Goal: Transaction & Acquisition: Purchase product/service

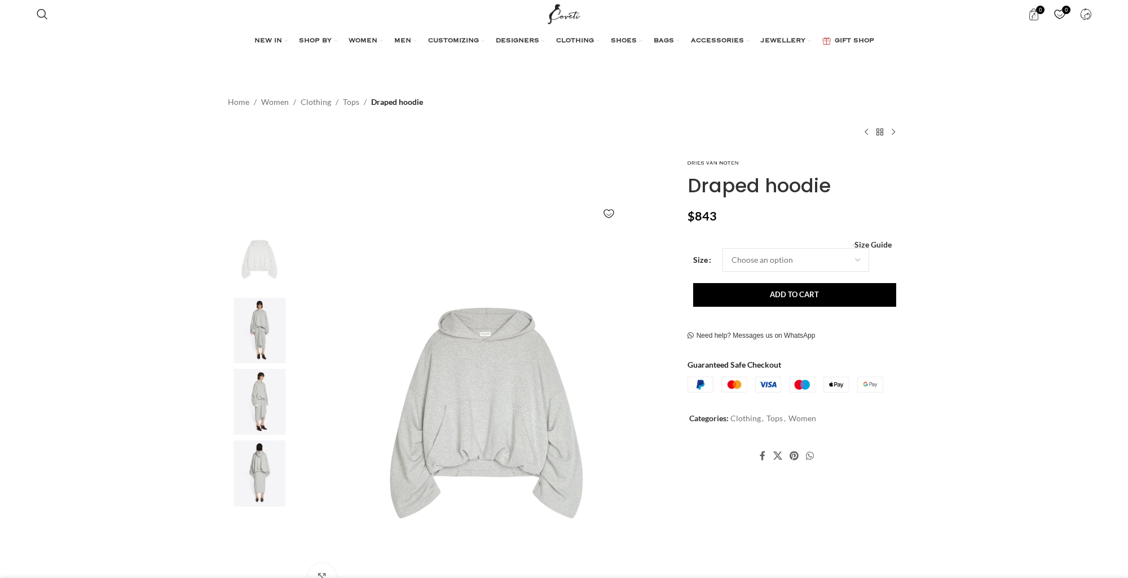
click at [270, 340] on img at bounding box center [259, 331] width 69 height 66
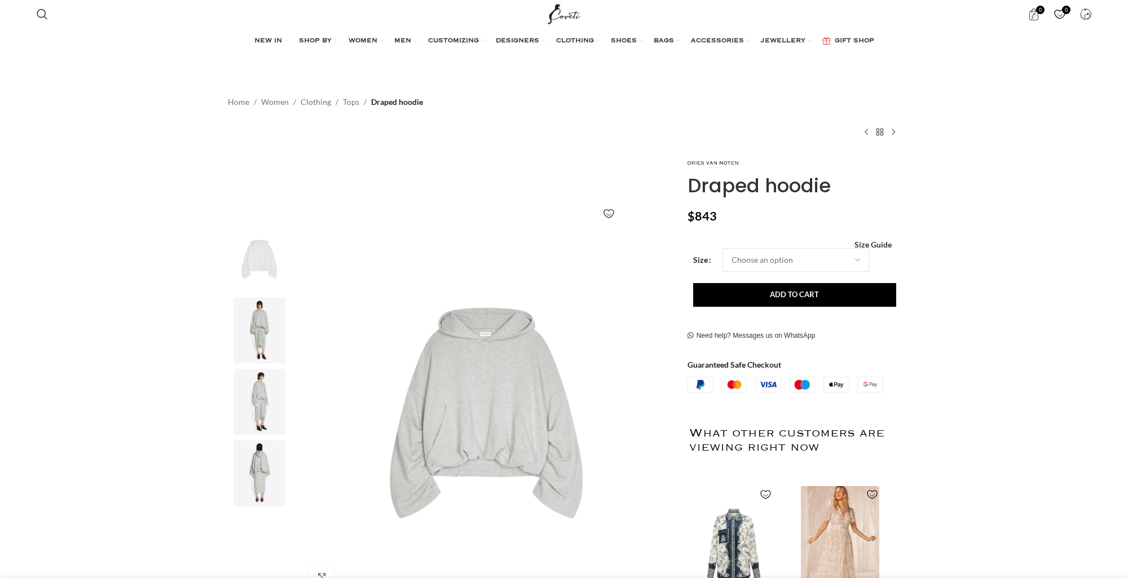
click at [256, 342] on img at bounding box center [259, 331] width 69 height 66
click at [483, 380] on img at bounding box center [487, 413] width 374 height 374
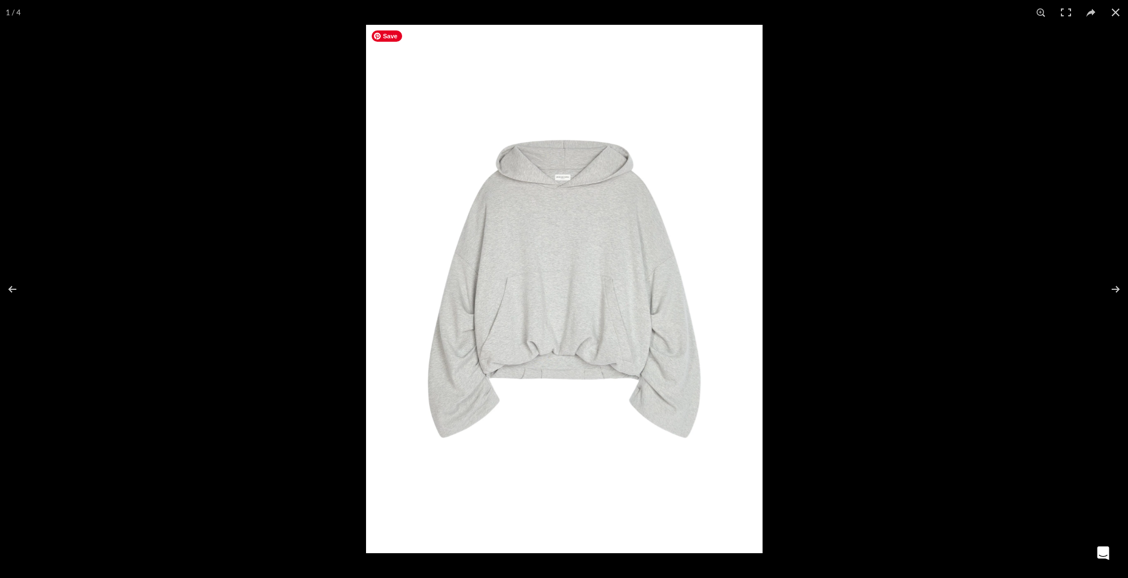
scroll to position [0, 356]
click at [1111, 13] on button at bounding box center [1115, 12] width 25 height 25
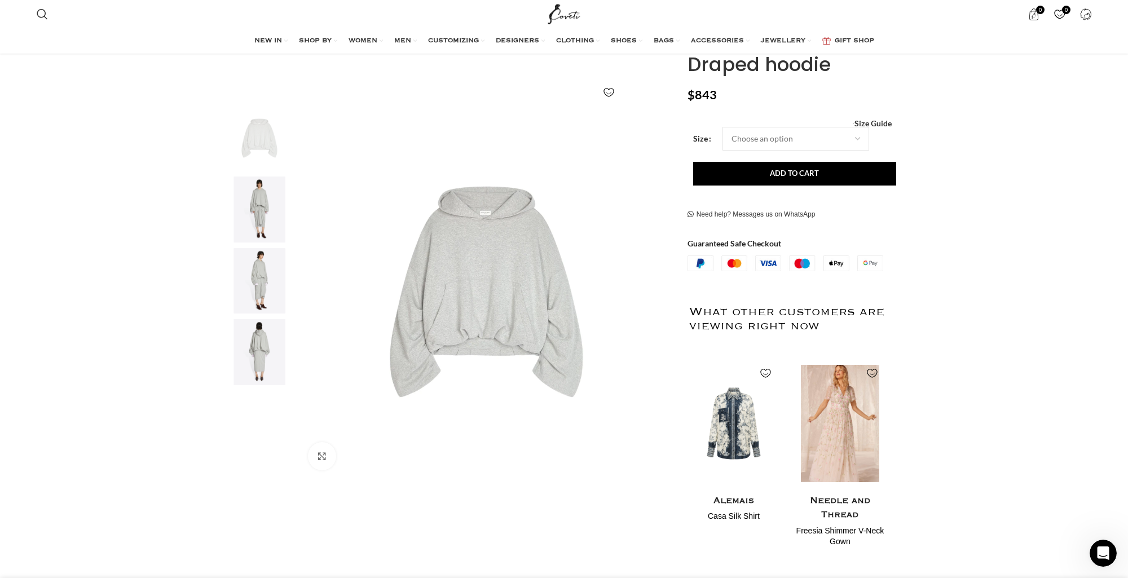
scroll to position [131, 0]
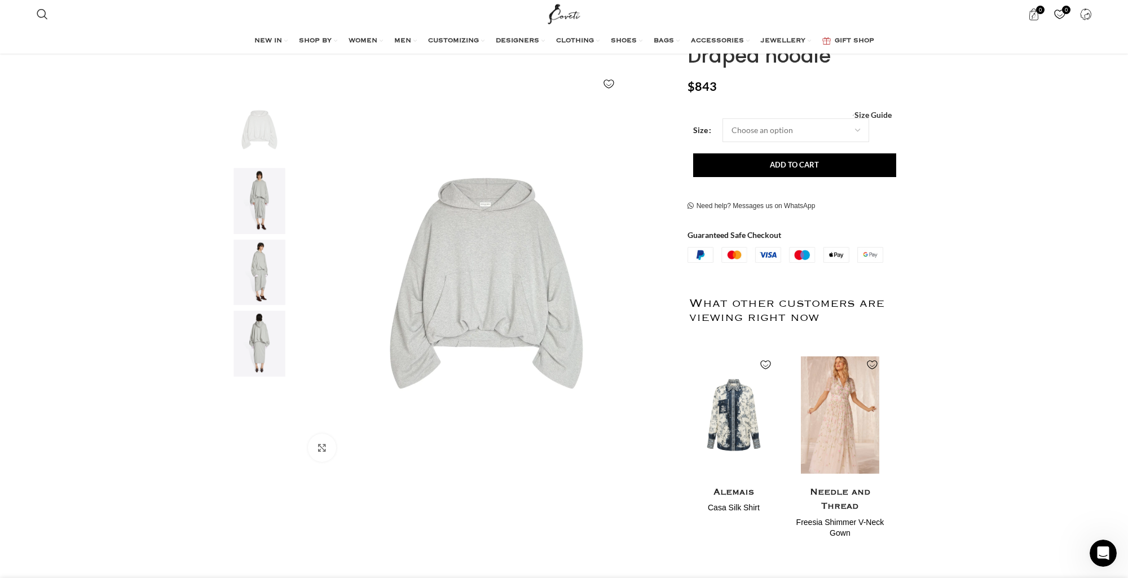
click at [268, 271] on img "3 / 4" at bounding box center [259, 273] width 69 height 66
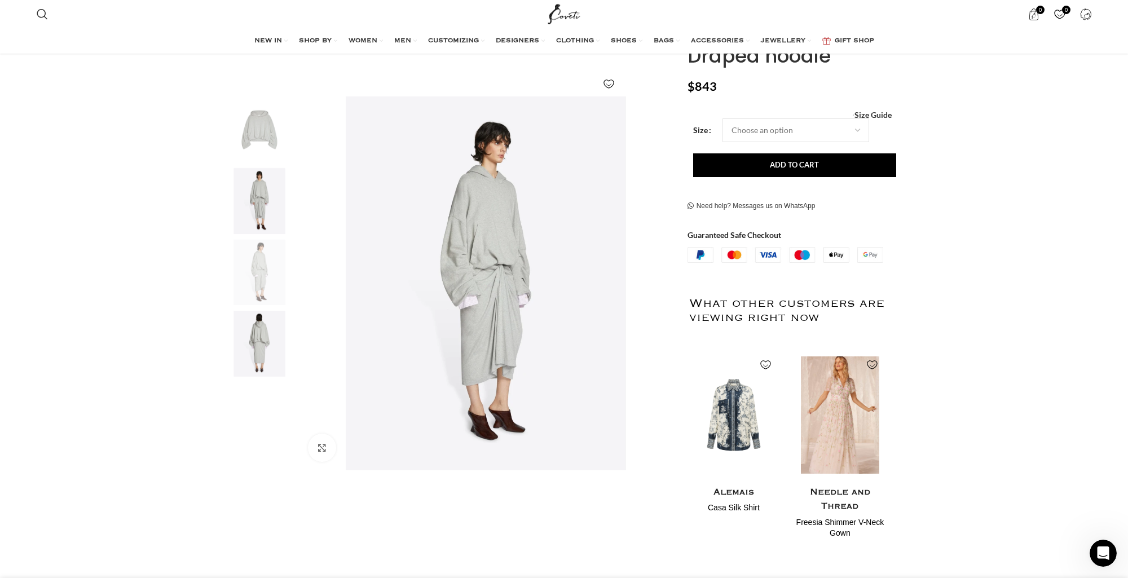
click at [269, 347] on img "4 / 4" at bounding box center [259, 344] width 69 height 66
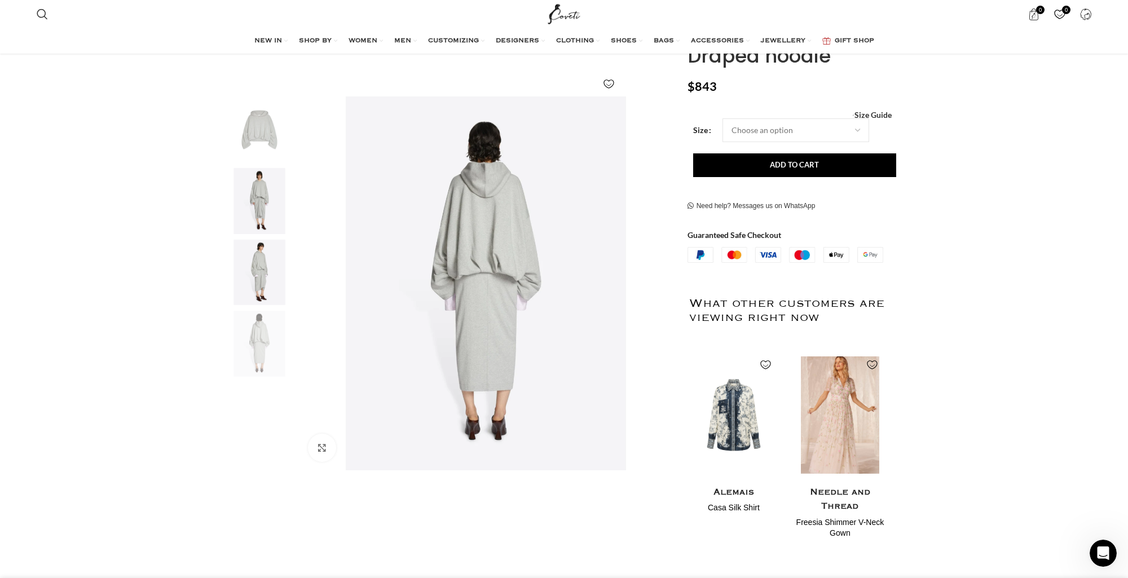
scroll to position [0, 475]
click at [265, 250] on img "3 / 4" at bounding box center [259, 273] width 69 height 66
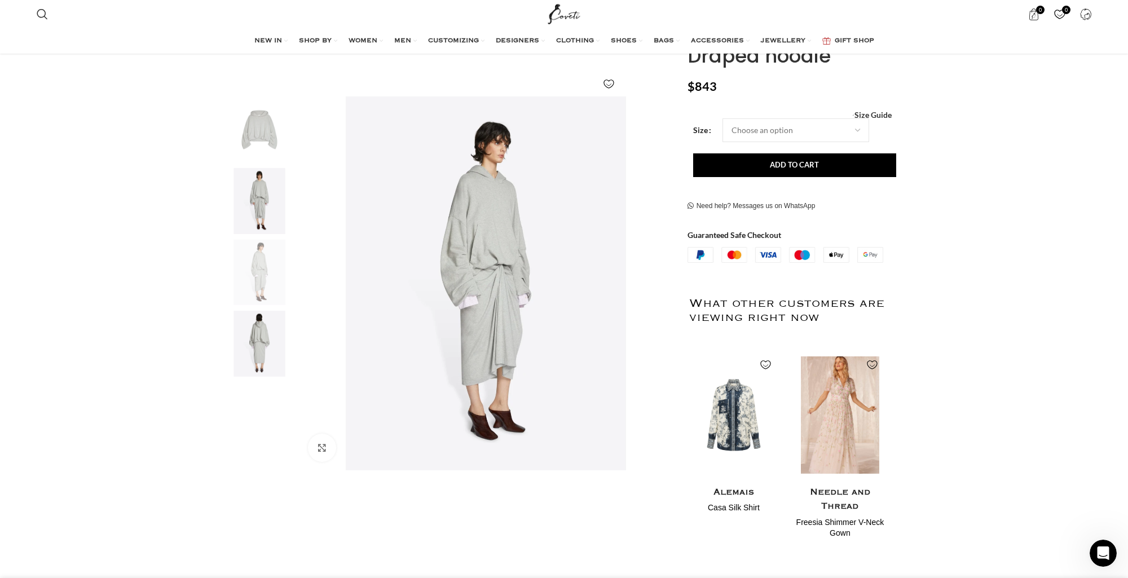
click at [267, 195] on img "2 / 4" at bounding box center [259, 201] width 69 height 66
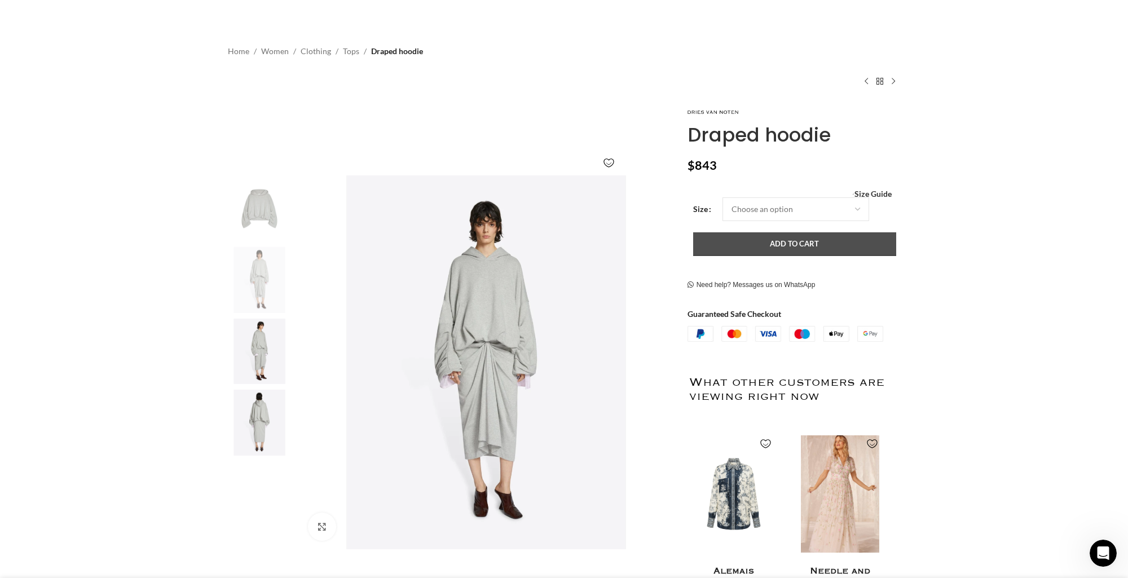
scroll to position [0, 0]
